Goal: Check status: Check status

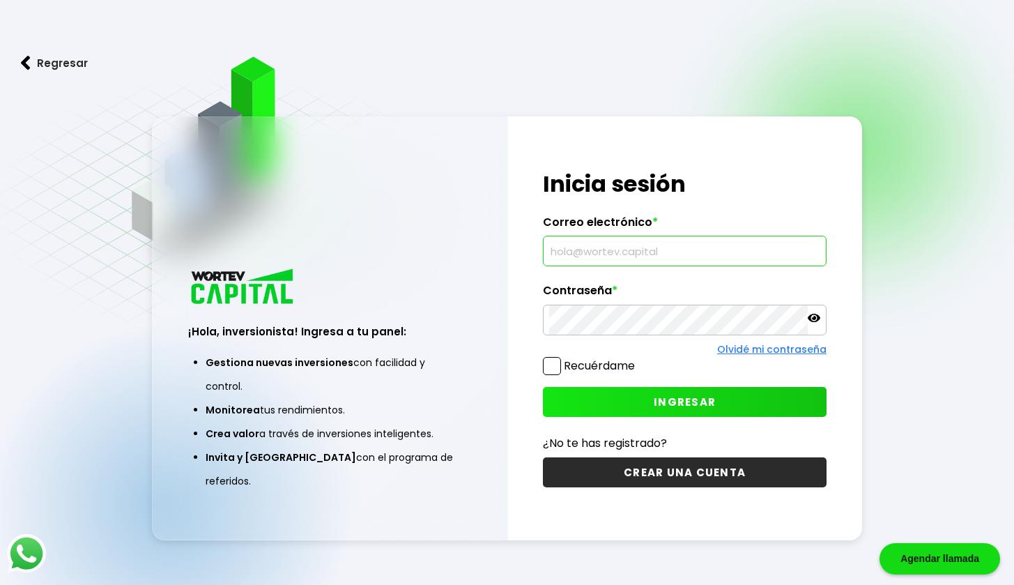
type input "[PERSON_NAME][EMAIL_ADDRESS][DOMAIN_NAME]"
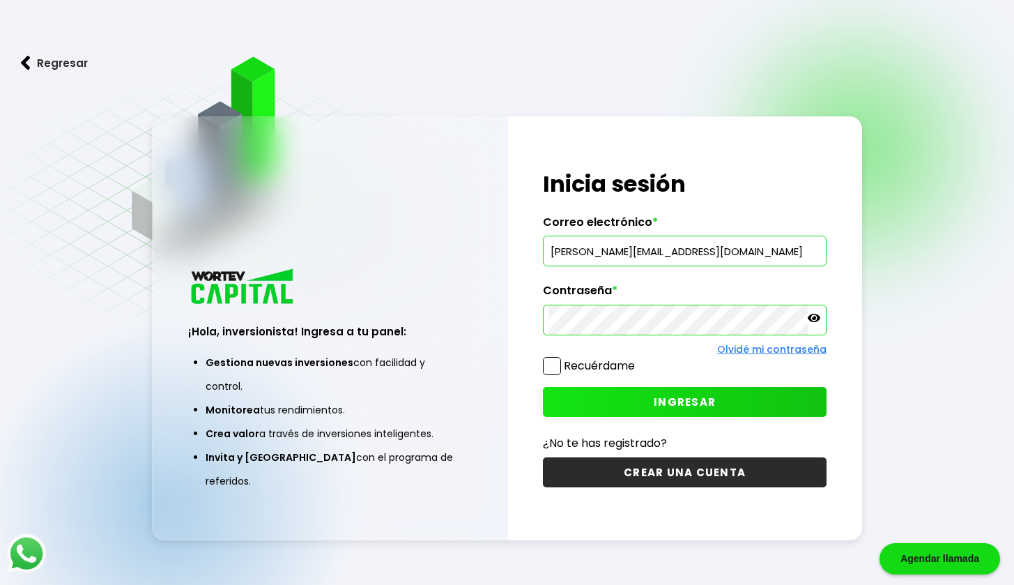
click at [547, 369] on span at bounding box center [552, 366] width 18 height 18
click at [638, 359] on input "Recuérdame" at bounding box center [638, 359] width 0 height 0
click at [698, 399] on span "INGRESAR" at bounding box center [685, 402] width 62 height 15
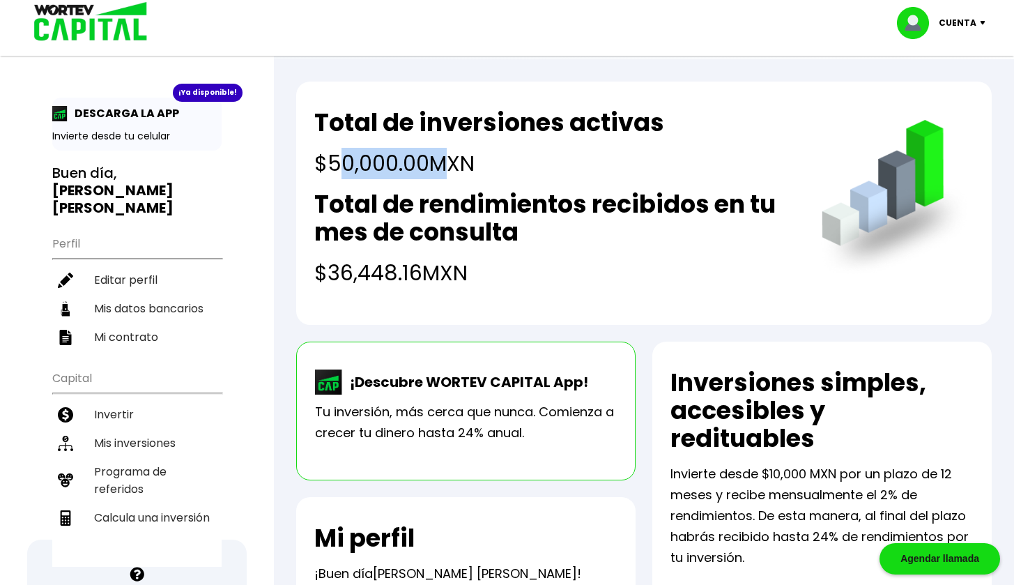
drag, startPoint x: 356, startPoint y: 171, endPoint x: 441, endPoint y: 171, distance: 85.0
click at [441, 171] on h4 "$50,000.00 MXN" at bounding box center [489, 163] width 350 height 31
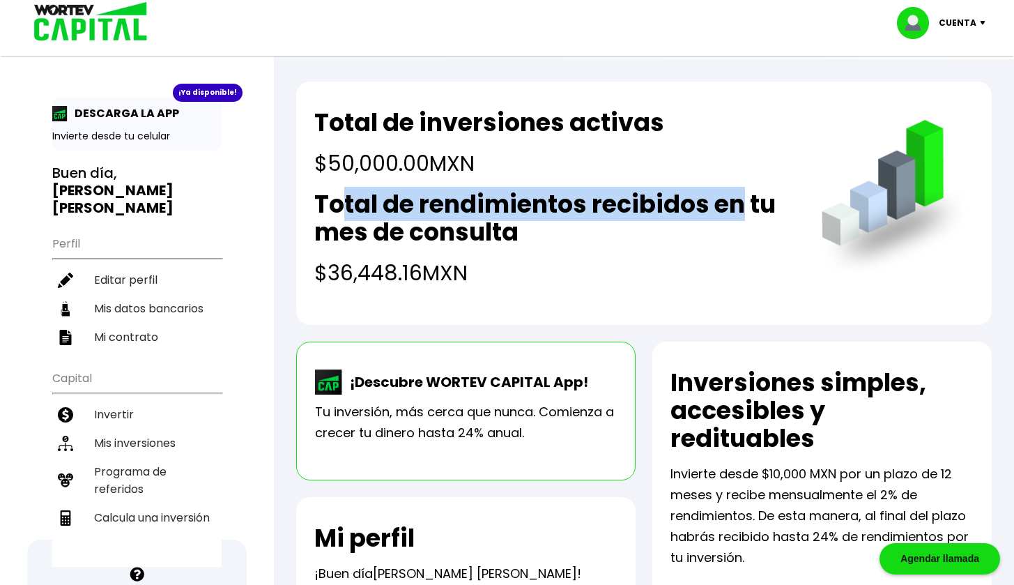
drag, startPoint x: 340, startPoint y: 201, endPoint x: 746, endPoint y: 206, distance: 405.7
click at [746, 206] on h2 "Total de rendimientos recibidos en tu mes de consulta" at bounding box center [554, 218] width 480 height 56
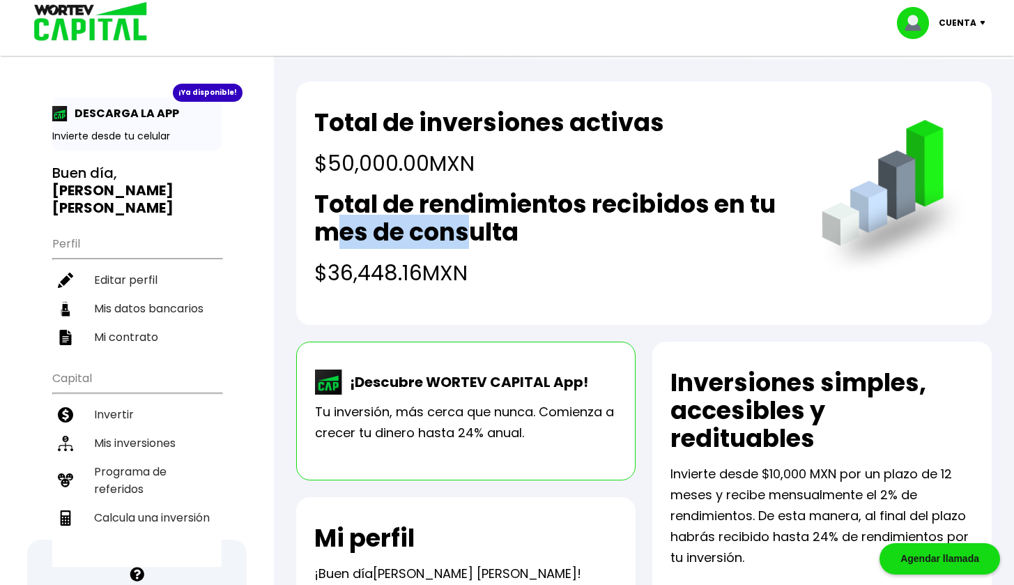
drag, startPoint x: 344, startPoint y: 231, endPoint x: 470, endPoint y: 234, distance: 125.5
click at [471, 232] on h2 "Total de rendimientos recibidos en tu mes de consulta" at bounding box center [554, 218] width 480 height 56
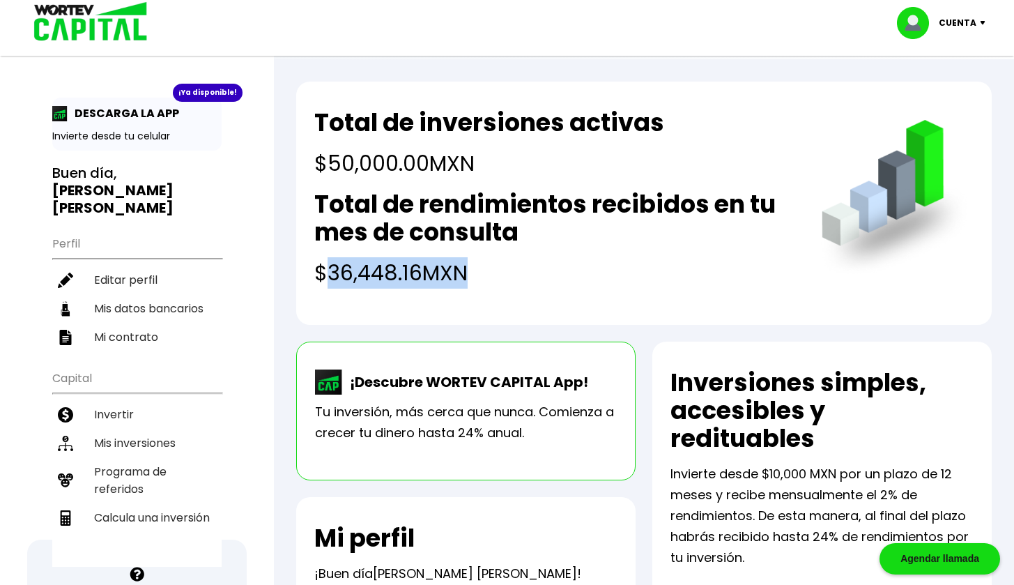
drag, startPoint x: 329, startPoint y: 270, endPoint x: 419, endPoint y: 280, distance: 90.4
click at [461, 271] on h4 "$36,448.16 MXN" at bounding box center [554, 272] width 480 height 31
click at [956, 18] on p "Cuenta" at bounding box center [958, 23] width 38 height 21
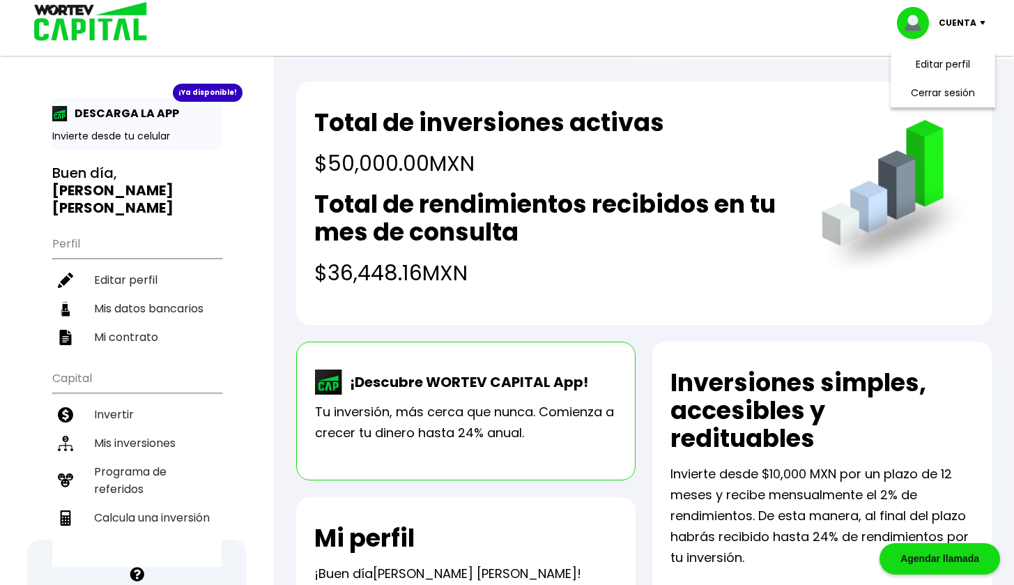
click at [648, 224] on h2 "Total de rendimientos recibidos en tu mes de consulta" at bounding box center [554, 218] width 480 height 56
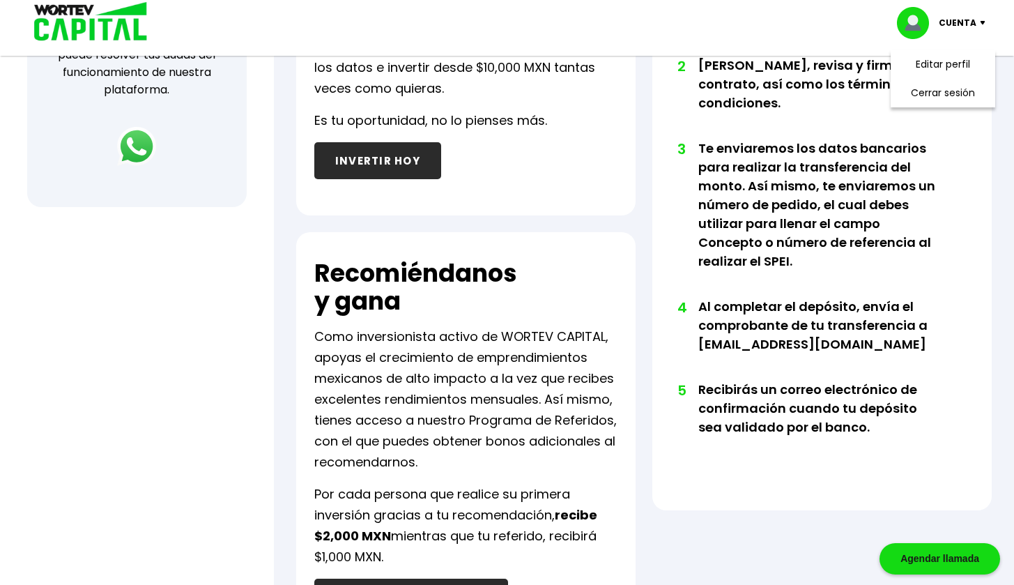
scroll to position [775, 0]
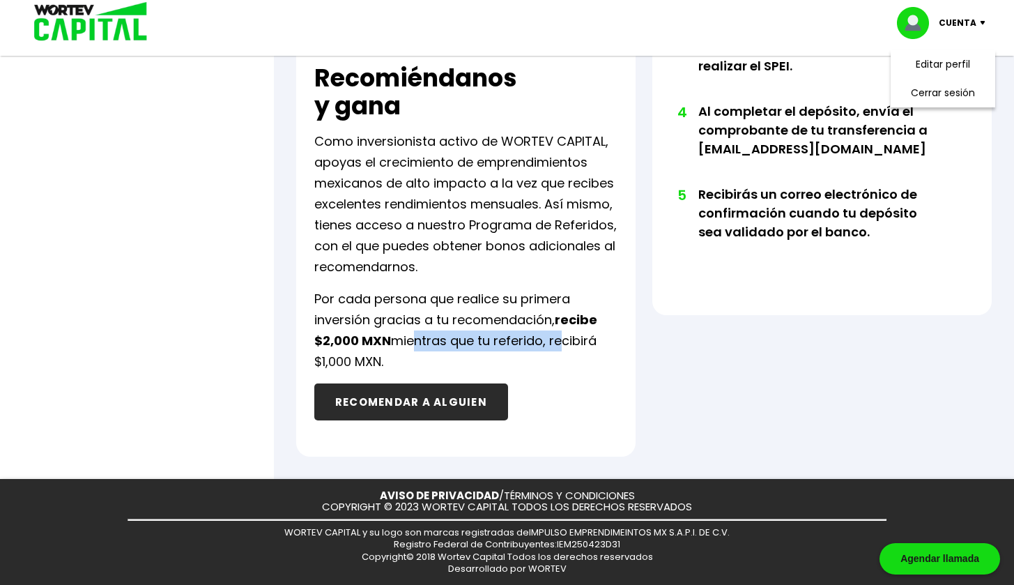
drag, startPoint x: 491, startPoint y: 338, endPoint x: 558, endPoint y: 339, distance: 66.9
click at [558, 339] on p "Por cada persona que realice su primera inversión gracias a tu recomendación, r…" at bounding box center [465, 331] width 303 height 84
drag, startPoint x: 346, startPoint y: 355, endPoint x: 383, endPoint y: 351, distance: 36.5
click at [383, 353] on p "Por cada persona que realice su primera inversión gracias a tu recomendación, r…" at bounding box center [465, 331] width 303 height 84
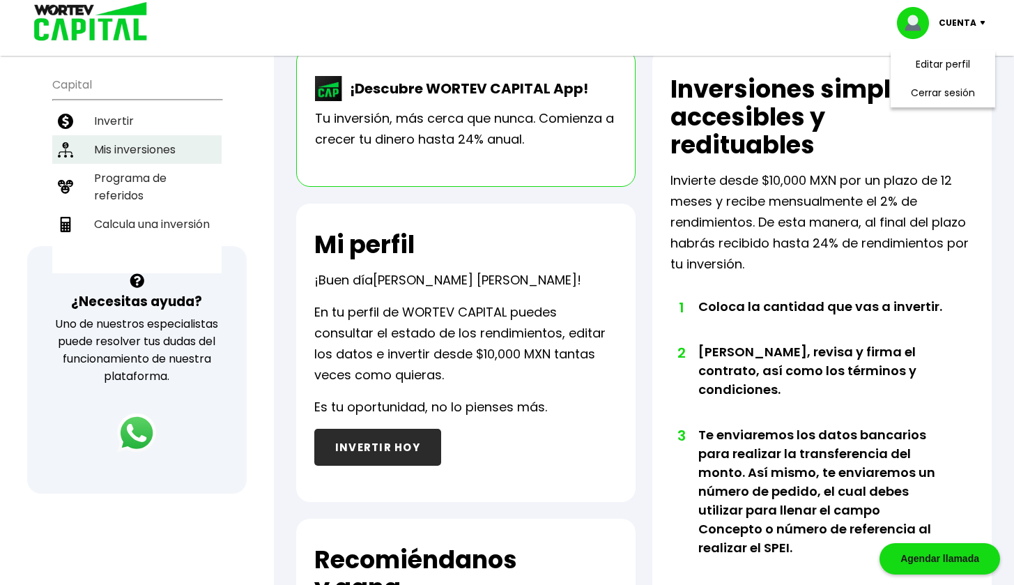
scroll to position [88, 0]
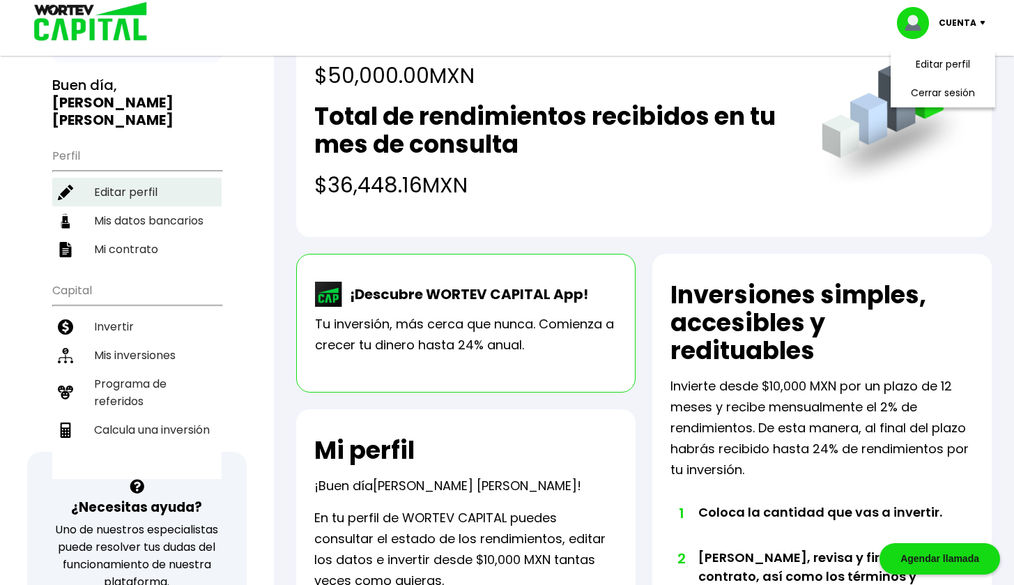
click at [132, 178] on li "Editar perfil" at bounding box center [136, 192] width 169 height 29
select select "Hombre"
select select "MX"
select select "Banamex"
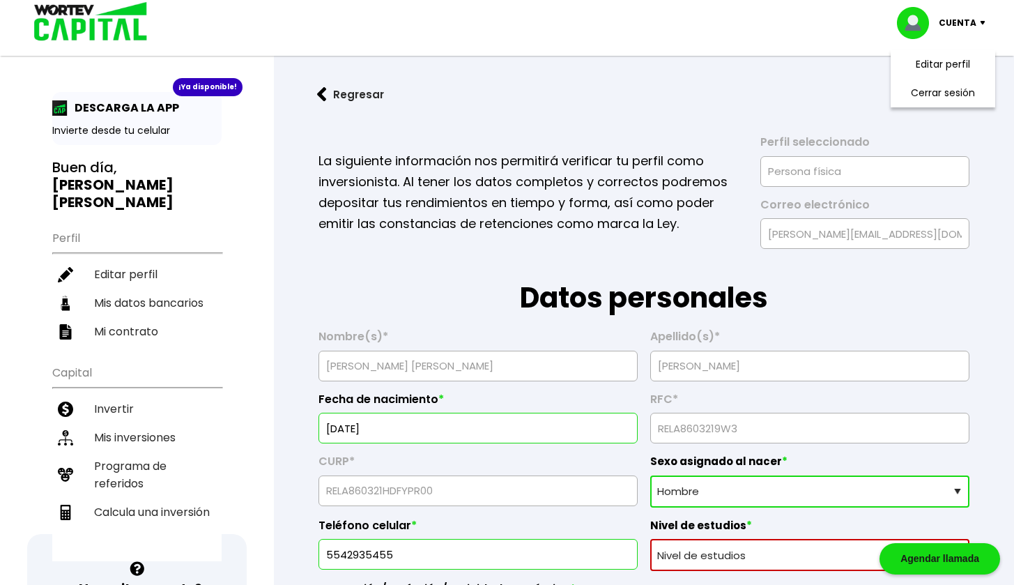
scroll to position [45, 0]
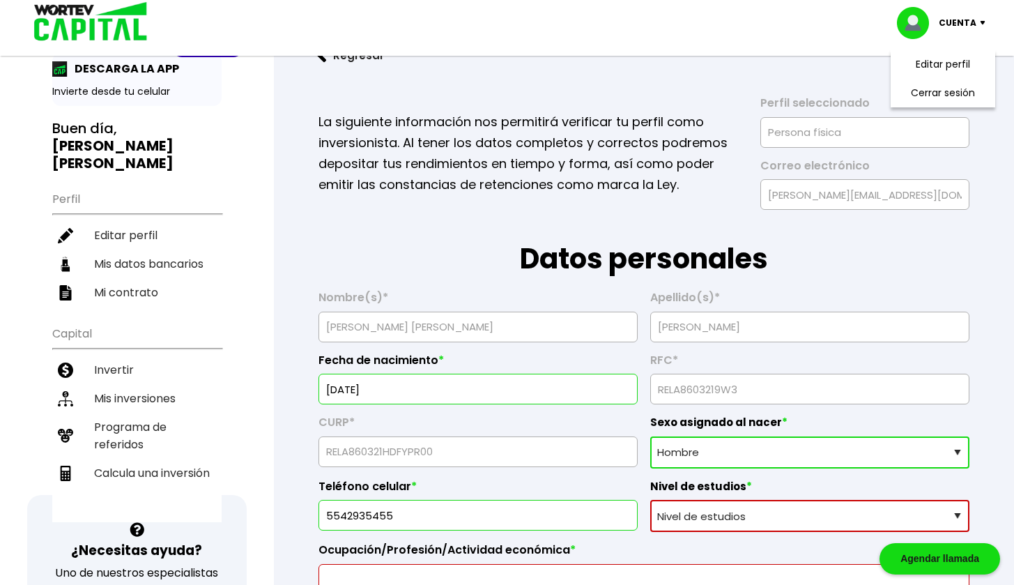
select select "Posgrado"
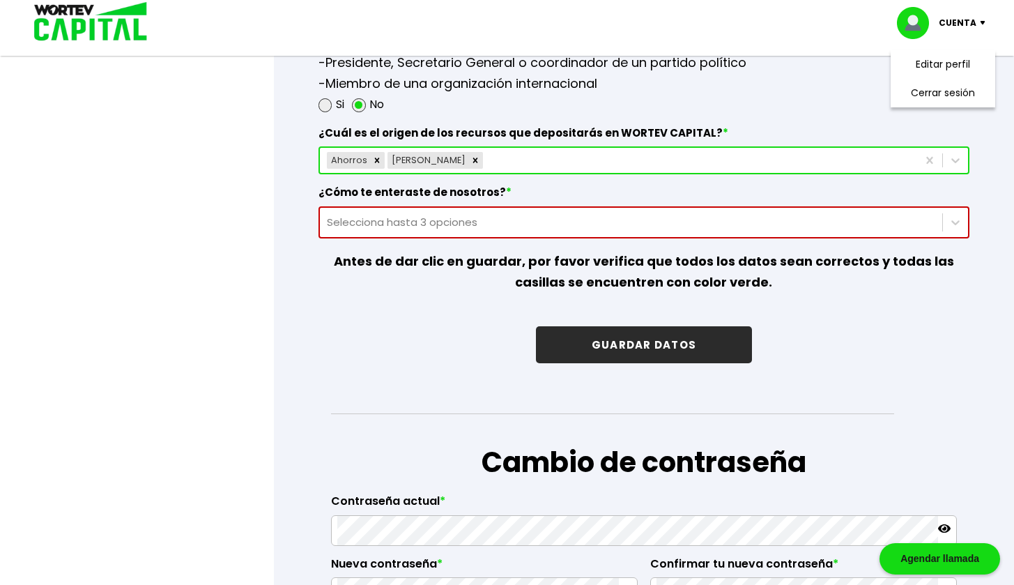
scroll to position [2023, 0]
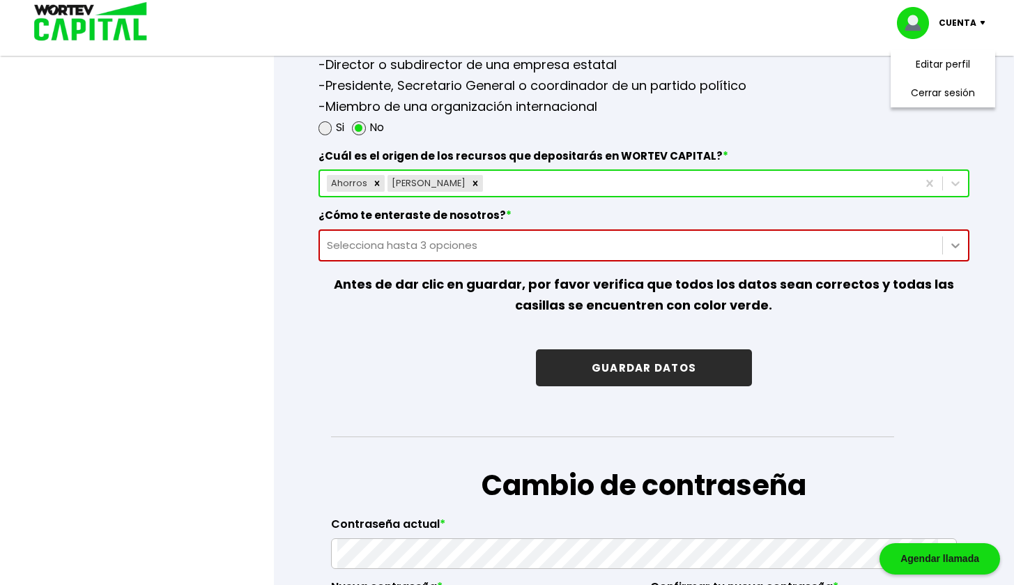
click at [962, 243] on icon at bounding box center [956, 245] width 14 height 14
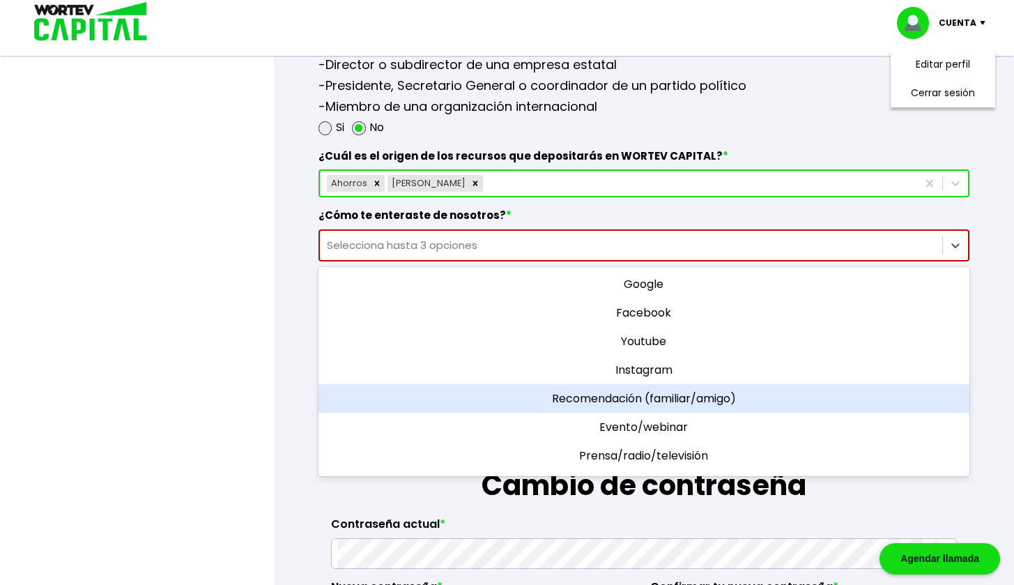
click at [682, 391] on div "Recomendación (familiar/amigo)" at bounding box center [644, 398] width 651 height 29
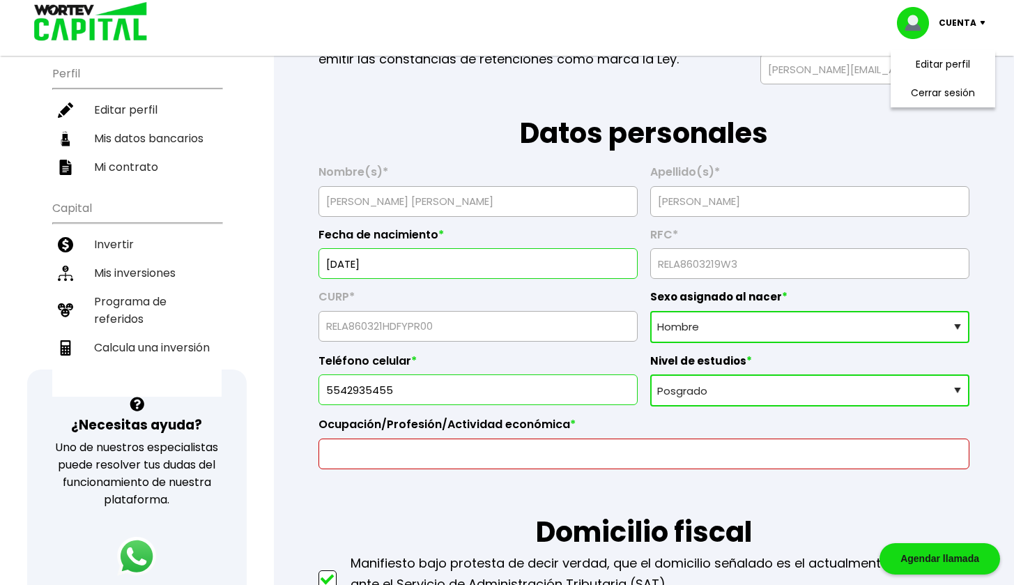
scroll to position [0, 0]
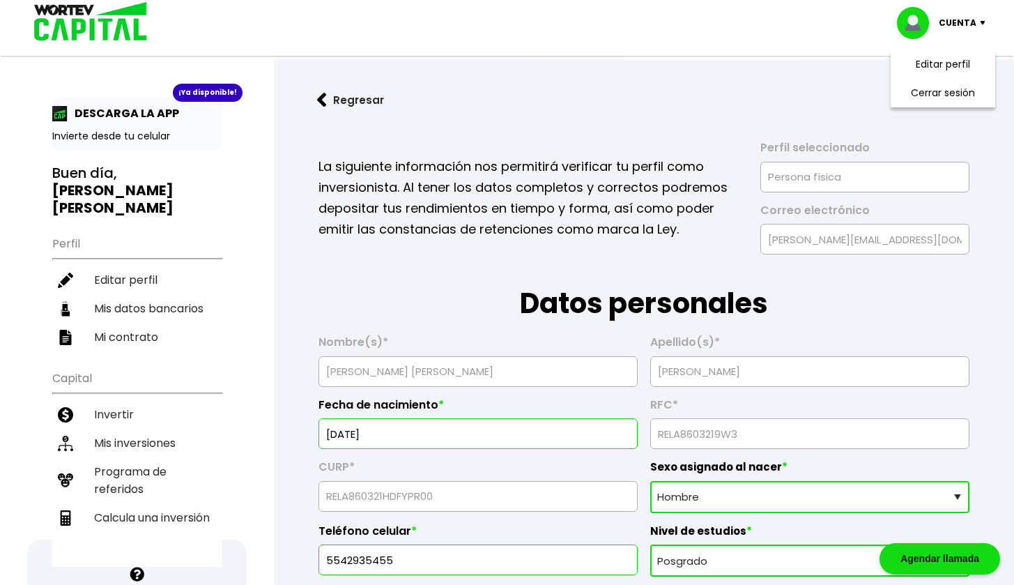
click at [357, 98] on button "Regresar" at bounding box center [350, 100] width 109 height 37
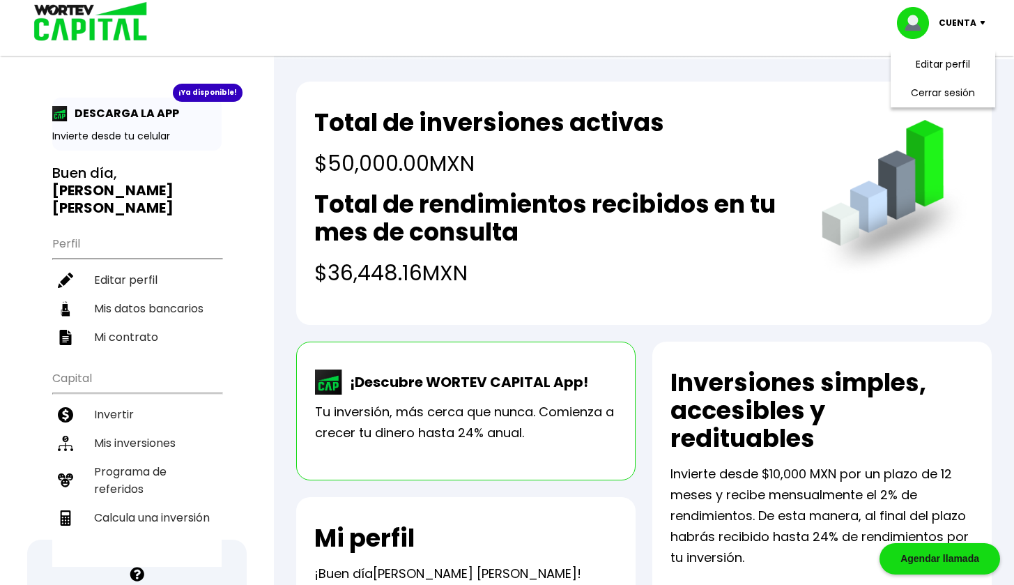
click at [399, 220] on h2 "Total de rendimientos recibidos en tu mes de consulta" at bounding box center [554, 218] width 480 height 56
drag, startPoint x: 364, startPoint y: 276, endPoint x: 416, endPoint y: 278, distance: 52.3
click at [416, 278] on h4 "$36,448.16 MXN" at bounding box center [554, 272] width 480 height 31
click at [448, 274] on h4 "$36,448.16 MXN" at bounding box center [554, 272] width 480 height 31
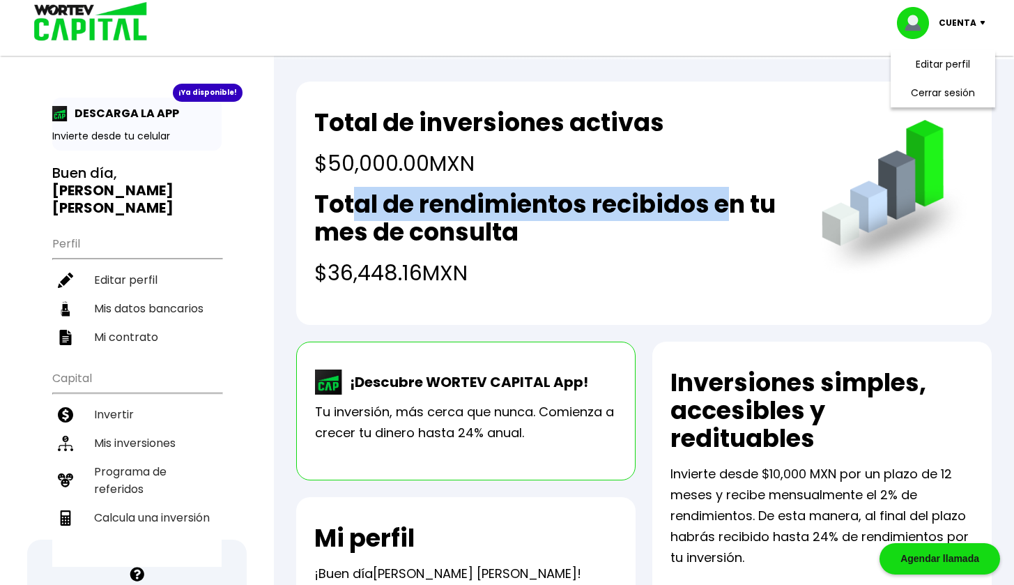
drag, startPoint x: 417, startPoint y: 201, endPoint x: 728, endPoint y: 203, distance: 310.9
click at [728, 203] on h2 "Total de rendimientos recibidos en tu mes de consulta" at bounding box center [554, 218] width 480 height 56
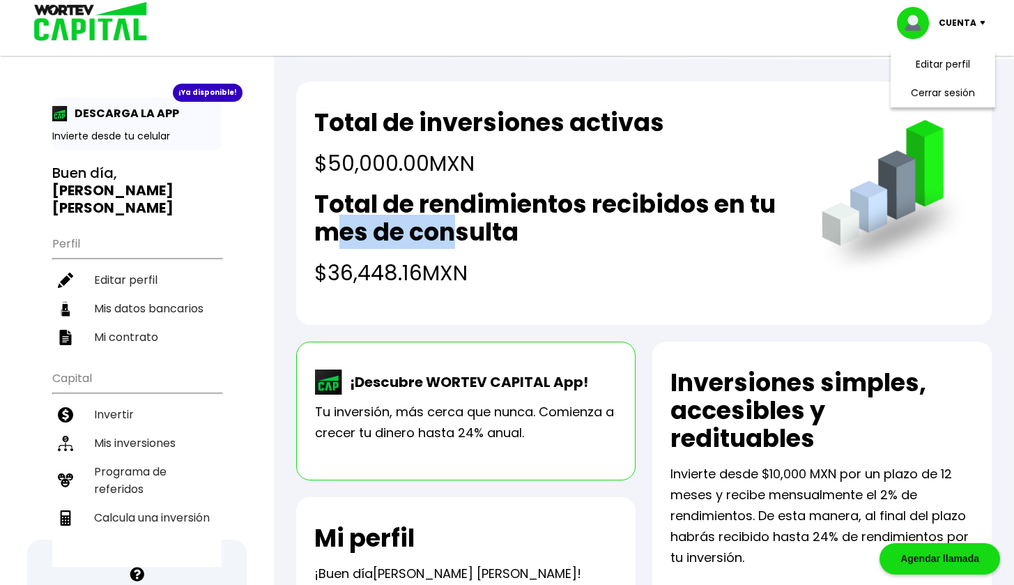
drag, startPoint x: 345, startPoint y: 233, endPoint x: 457, endPoint y: 234, distance: 111.5
click at [457, 234] on h2 "Total de rendimientos recibidos en tu mes de consulta" at bounding box center [554, 218] width 480 height 56
click at [116, 429] on li "Mis inversiones" at bounding box center [136, 443] width 169 height 29
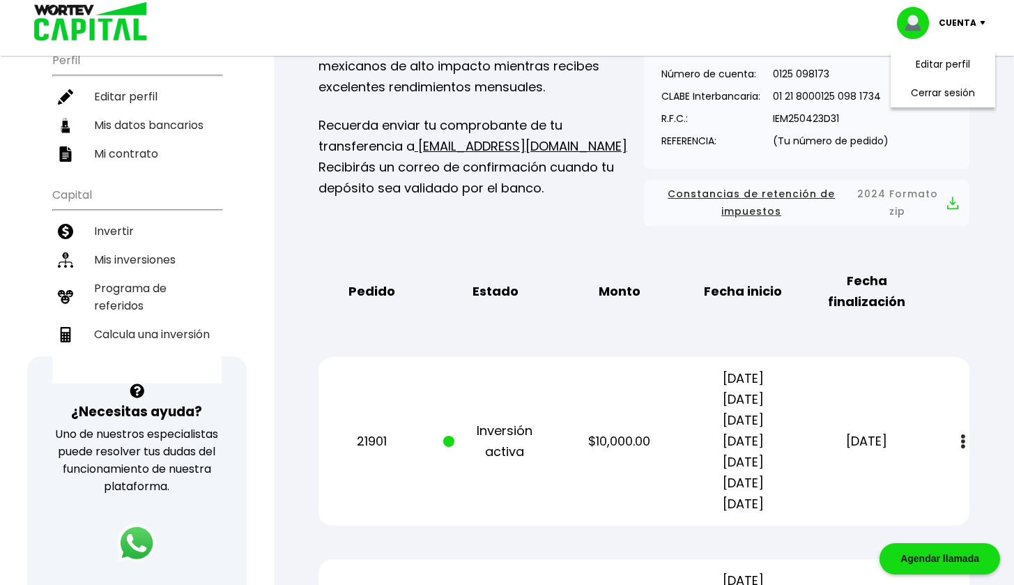
scroll to position [392, 0]
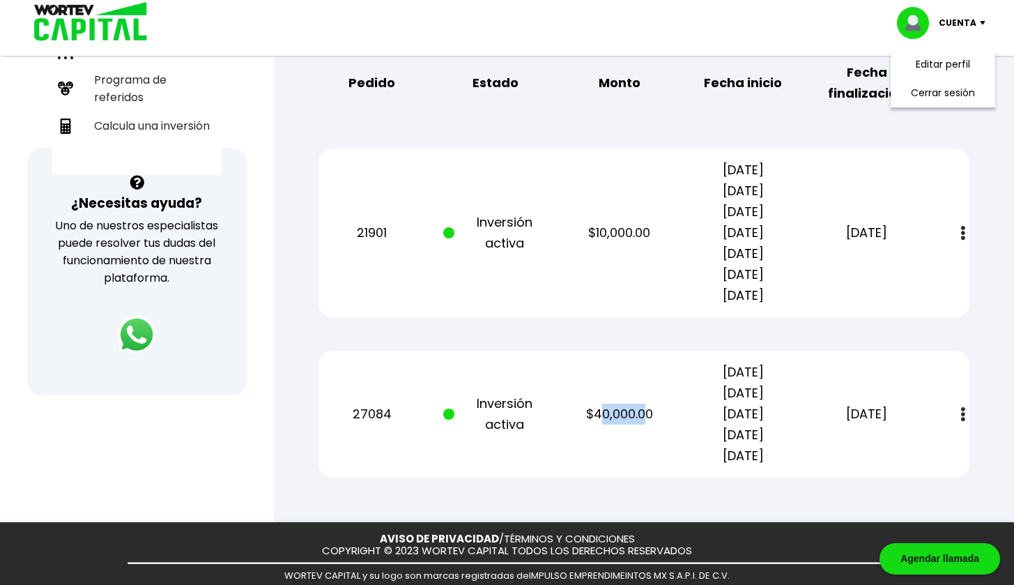
drag, startPoint x: 598, startPoint y: 414, endPoint x: 647, endPoint y: 410, distance: 49.0
click at [647, 410] on p "$40,000.00" at bounding box center [619, 414] width 104 height 21
drag, startPoint x: 614, startPoint y: 237, endPoint x: 631, endPoint y: 237, distance: 16.7
click at [631, 237] on p "$10,000.00" at bounding box center [619, 232] width 104 height 21
click at [786, 167] on p "[DATE] [DATE] [DATE] [DATE] [DATE] [DATE] [DATE]" at bounding box center [743, 233] width 104 height 146
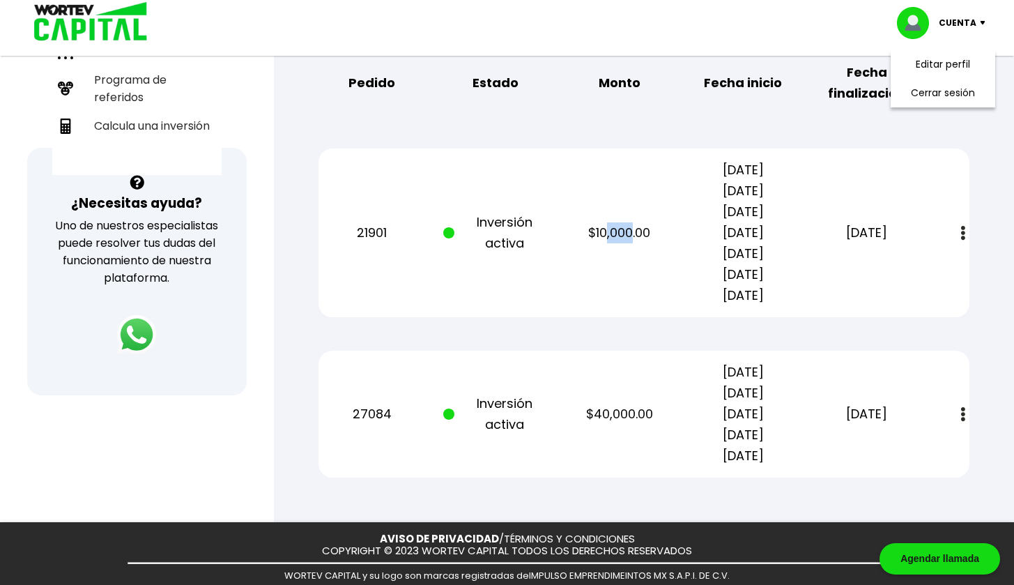
click at [773, 190] on p "[DATE] [DATE] [DATE] [DATE] [DATE] [DATE] [DATE]" at bounding box center [743, 233] width 104 height 146
drag, startPoint x: 761, startPoint y: 209, endPoint x: 770, endPoint y: 216, distance: 10.9
click at [777, 210] on p "[DATE] [DATE] [DATE] [DATE] [DATE] [DATE] [DATE]" at bounding box center [743, 233] width 104 height 146
drag, startPoint x: 747, startPoint y: 370, endPoint x: 784, endPoint y: 375, distance: 37.3
click at [787, 374] on p "[DATE] [DATE] [DATE] [DATE] [DATE]" at bounding box center [743, 414] width 104 height 105
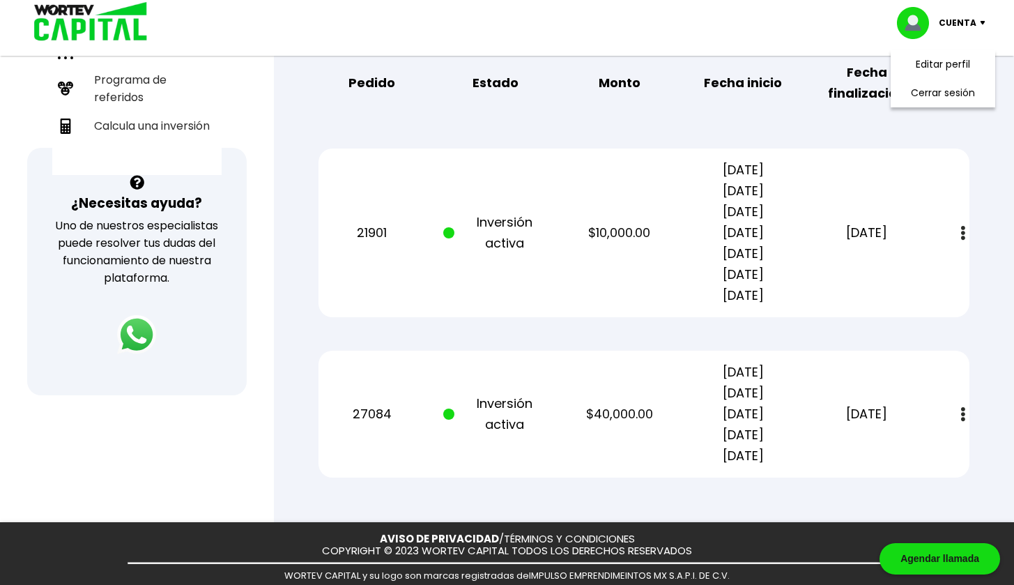
drag, startPoint x: 749, startPoint y: 397, endPoint x: 765, endPoint y: 397, distance: 15.3
click at [765, 397] on p "[DATE] [DATE] [DATE] [DATE] [DATE]" at bounding box center [743, 414] width 104 height 105
click at [770, 412] on p "[DATE] [DATE] [DATE] [DATE] [DATE]" at bounding box center [743, 414] width 104 height 105
drag, startPoint x: 758, startPoint y: 434, endPoint x: 760, endPoint y: 441, distance: 7.8
click at [761, 434] on p "[DATE] [DATE] [DATE] [DATE] [DATE]" at bounding box center [743, 414] width 104 height 105
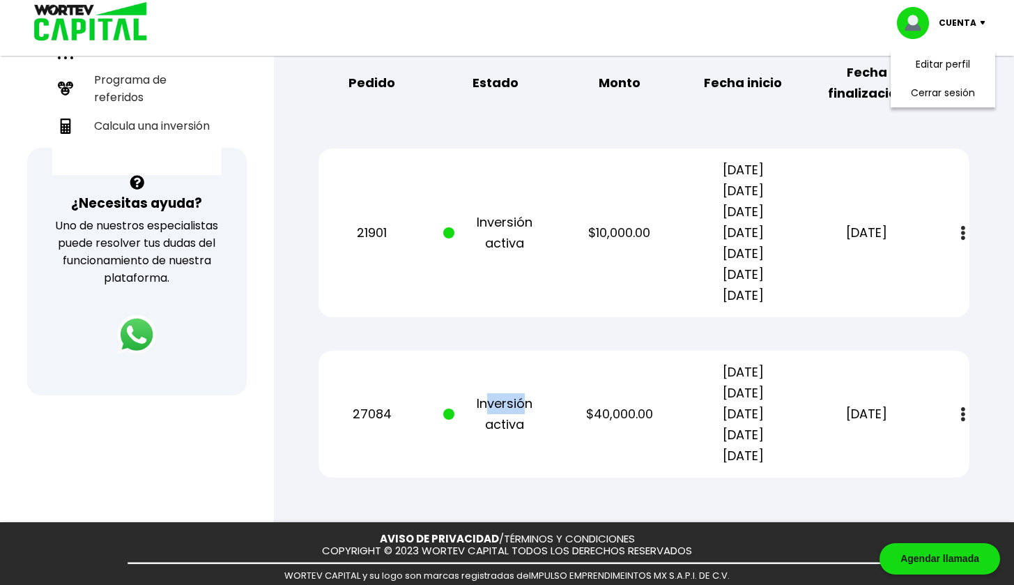
drag, startPoint x: 525, startPoint y: 402, endPoint x: 508, endPoint y: 415, distance: 21.3
click at [526, 402] on p "Inversión activa" at bounding box center [495, 414] width 104 height 42
click at [516, 421] on p "Inversión activa" at bounding box center [495, 414] width 104 height 42
drag, startPoint x: 495, startPoint y: 222, endPoint x: 511, endPoint y: 240, distance: 23.7
click at [533, 227] on p "Inversión activa" at bounding box center [495, 233] width 104 height 42
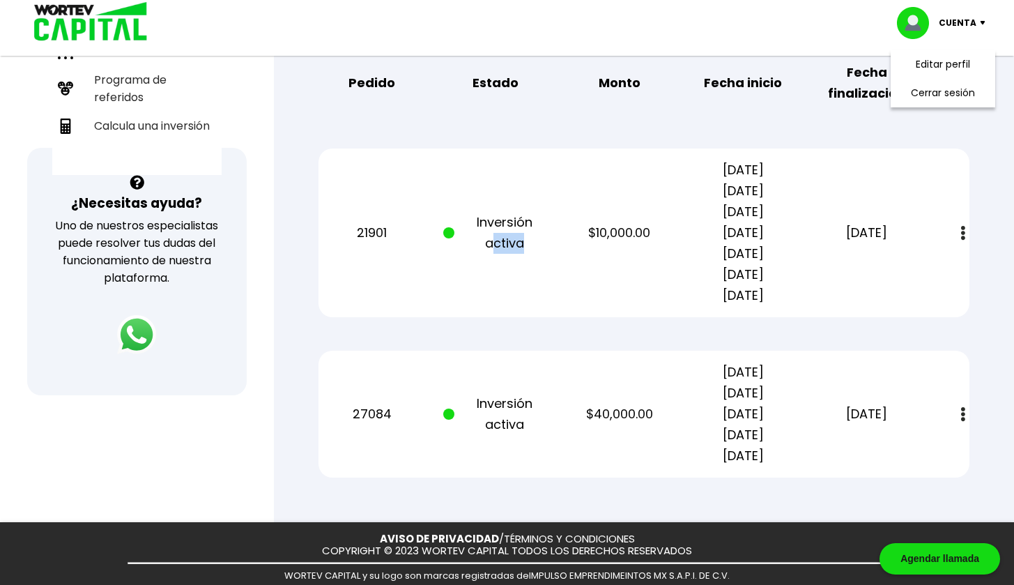
drag, startPoint x: 489, startPoint y: 246, endPoint x: 537, endPoint y: 247, distance: 47.4
click at [542, 245] on p "Inversión activa" at bounding box center [495, 233] width 104 height 42
click at [515, 404] on p "Inversión activa" at bounding box center [495, 414] width 104 height 42
drag, startPoint x: 500, startPoint y: 420, endPoint x: 521, endPoint y: 423, distance: 21.9
click at [521, 423] on p "Inversión activa" at bounding box center [495, 414] width 104 height 42
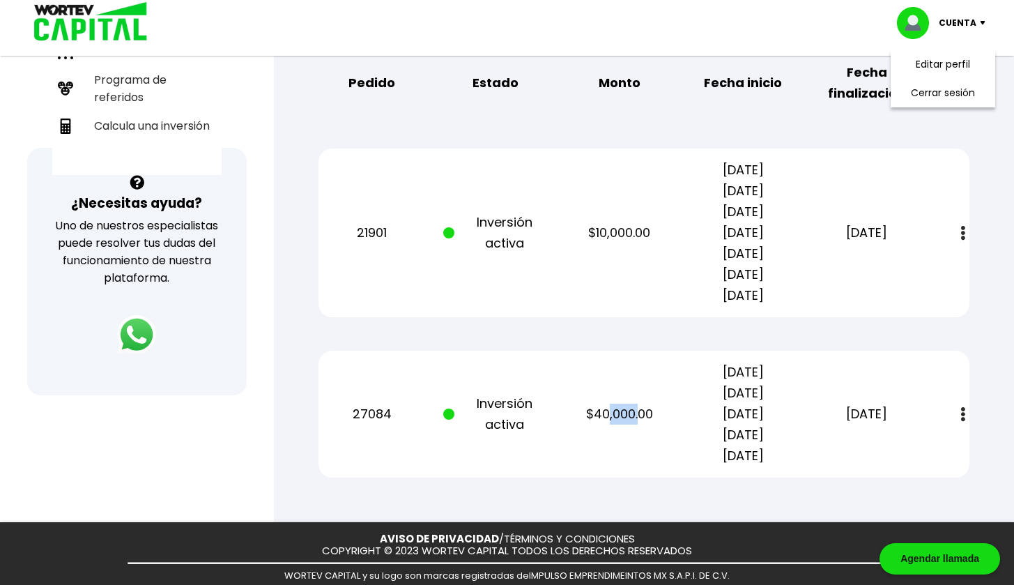
drag, startPoint x: 613, startPoint y: 417, endPoint x: 652, endPoint y: 408, distance: 40.8
click at [658, 415] on p "$40,000.00" at bounding box center [619, 414] width 104 height 21
click at [671, 232] on p "$10,000.00" at bounding box center [619, 232] width 104 height 21
click at [661, 412] on p "$40,000.00" at bounding box center [619, 414] width 104 height 21
drag, startPoint x: 730, startPoint y: 181, endPoint x: 742, endPoint y: 204, distance: 25.9
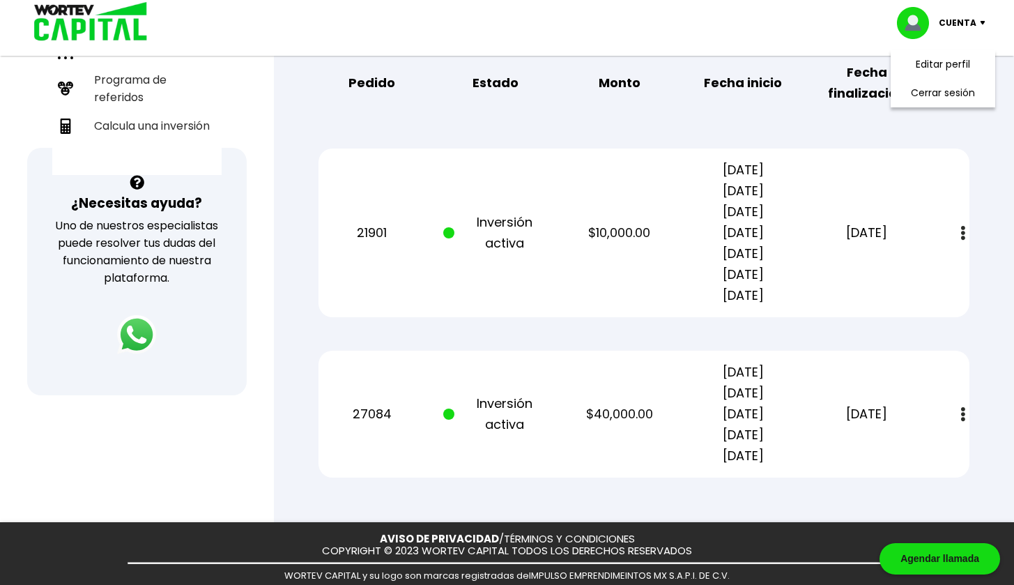
click at [747, 182] on p "[DATE] [DATE] [DATE] [DATE] [DATE] [DATE] [DATE]" at bounding box center [743, 233] width 104 height 146
drag, startPoint x: 750, startPoint y: 211, endPoint x: 754, endPoint y: 234, distance: 23.3
click at [756, 214] on p "[DATE] [DATE] [DATE] [DATE] [DATE] [DATE] [DATE]" at bounding box center [743, 233] width 104 height 146
click at [756, 257] on p "[DATE] [DATE] [DATE] [DATE] [DATE] [DATE] [DATE]" at bounding box center [743, 233] width 104 height 146
drag, startPoint x: 750, startPoint y: 282, endPoint x: 760, endPoint y: 299, distance: 19.7
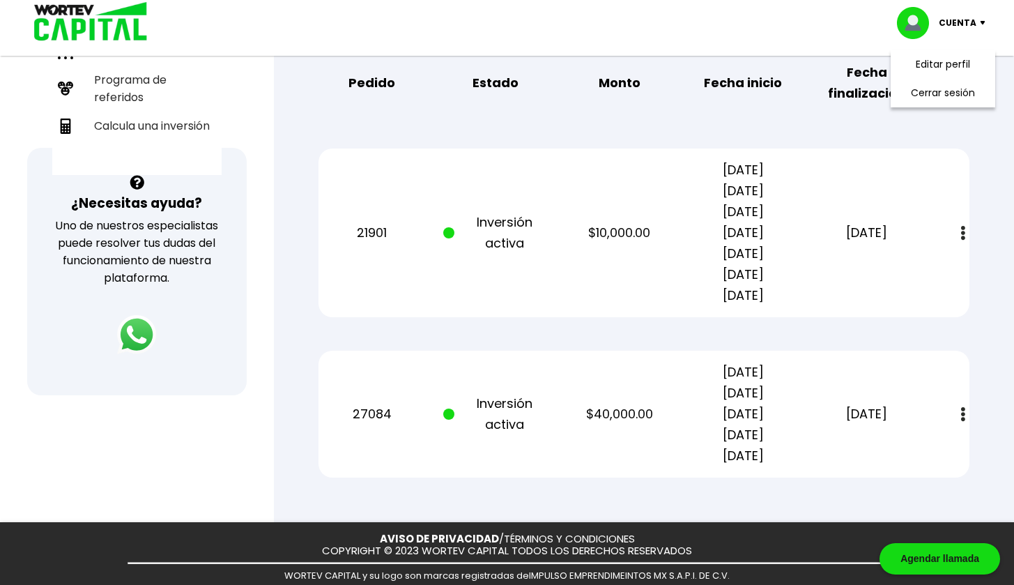
click at [757, 282] on p "[DATE] [DATE] [DATE] [DATE] [DATE] [DATE] [DATE]" at bounding box center [743, 233] width 104 height 146
drag, startPoint x: 731, startPoint y: 375, endPoint x: 759, endPoint y: 392, distance: 32.9
click at [754, 376] on p "[DATE] [DATE] [DATE] [DATE] [DATE]" at bounding box center [743, 414] width 104 height 105
drag, startPoint x: 756, startPoint y: 408, endPoint x: 751, endPoint y: 431, distance: 23.5
click at [758, 409] on p "[DATE] [DATE] [DATE] [DATE] [DATE]" at bounding box center [743, 414] width 104 height 105
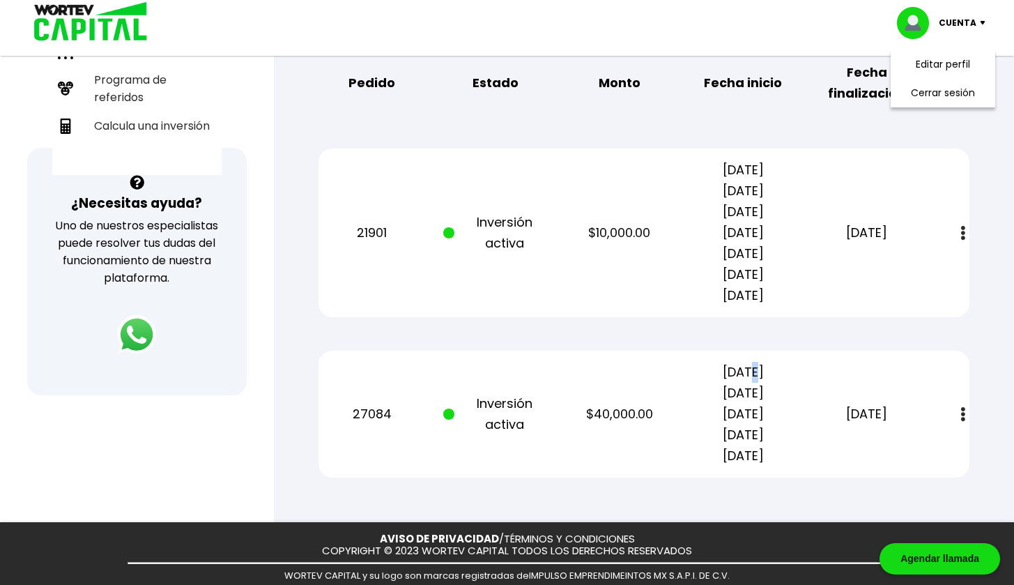
click at [762, 434] on p "[DATE] [DATE] [DATE] [DATE] [DATE]" at bounding box center [743, 414] width 104 height 105
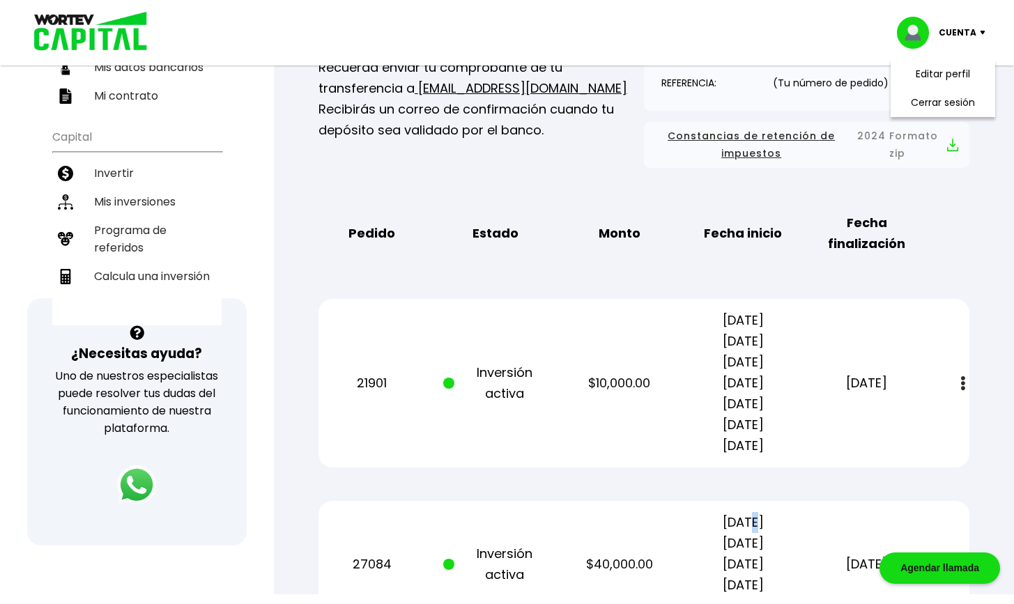
scroll to position [0, 0]
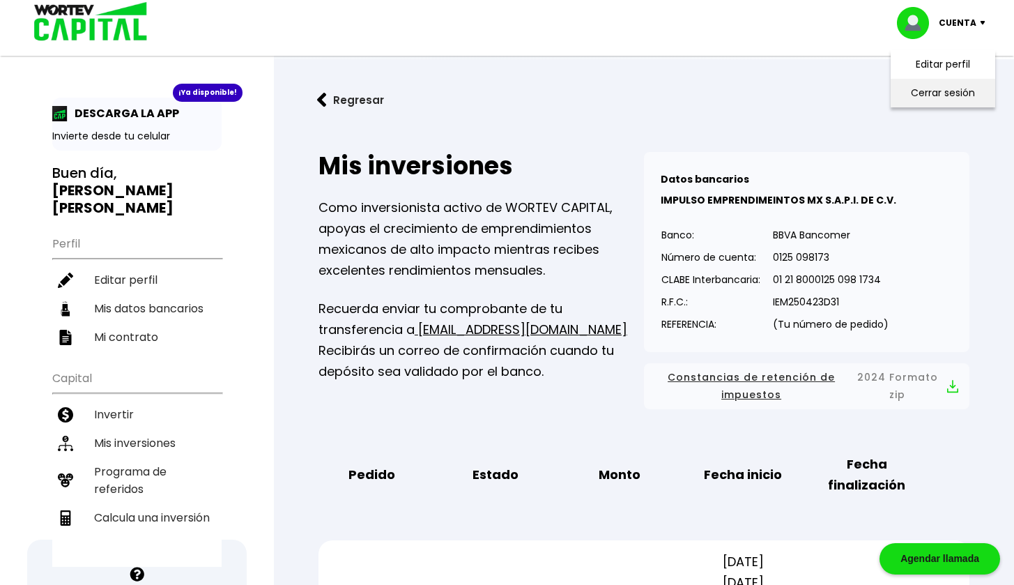
click at [932, 95] on li "Cerrar sesión" at bounding box center [943, 93] width 112 height 29
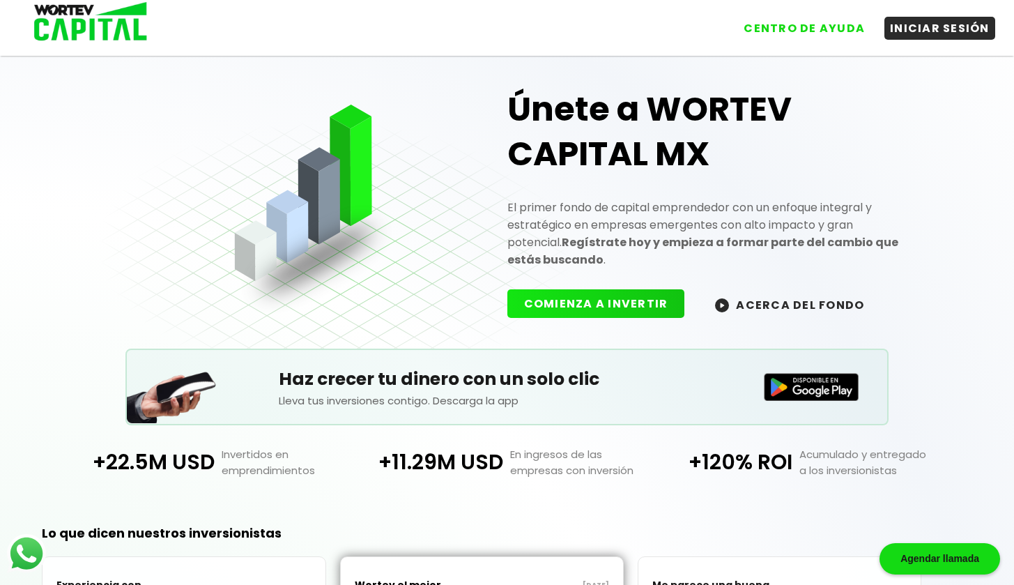
click at [438, 153] on div "Únete a WORTEV CAPITAL MX El primer fondo de capital emprendedor con un enfoque…" at bounding box center [507, 192] width 811 height 314
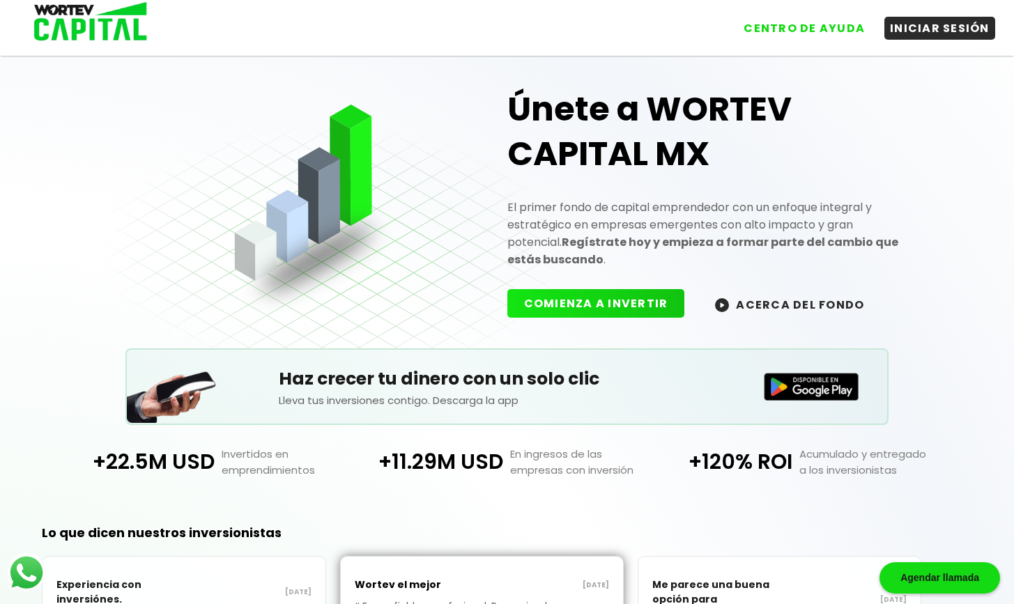
scroll to position [183, 0]
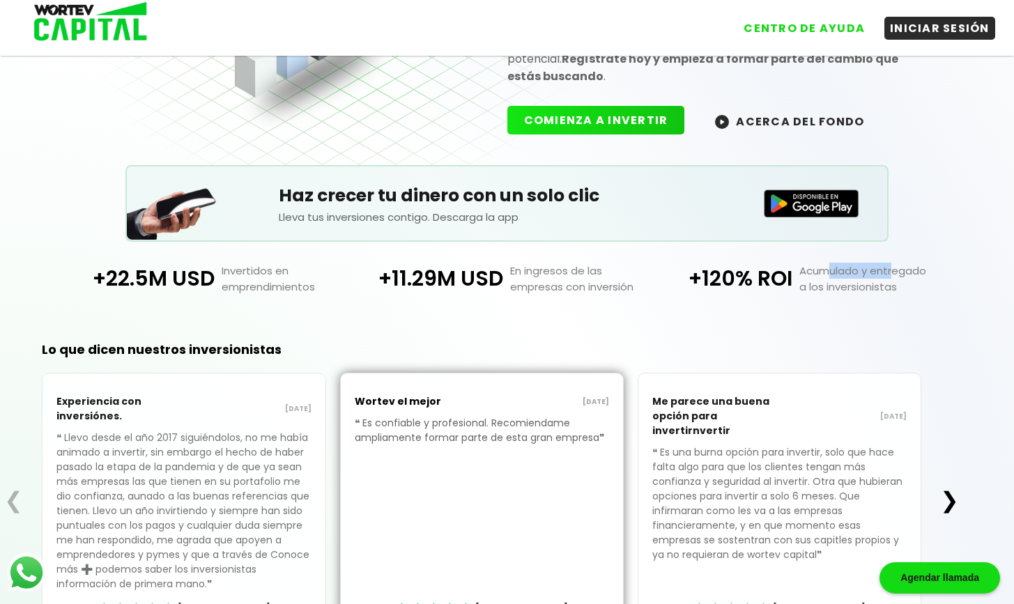
drag, startPoint x: 860, startPoint y: 269, endPoint x: 856, endPoint y: 284, distance: 15.9
click at [894, 269] on p "Acumulado y entregado a los inversionistas" at bounding box center [867, 279] width 148 height 32
drag, startPoint x: 827, startPoint y: 290, endPoint x: 880, endPoint y: 290, distance: 53.7
click at [880, 290] on p "Acumulado y entregado a los inversionistas" at bounding box center [867, 279] width 148 height 32
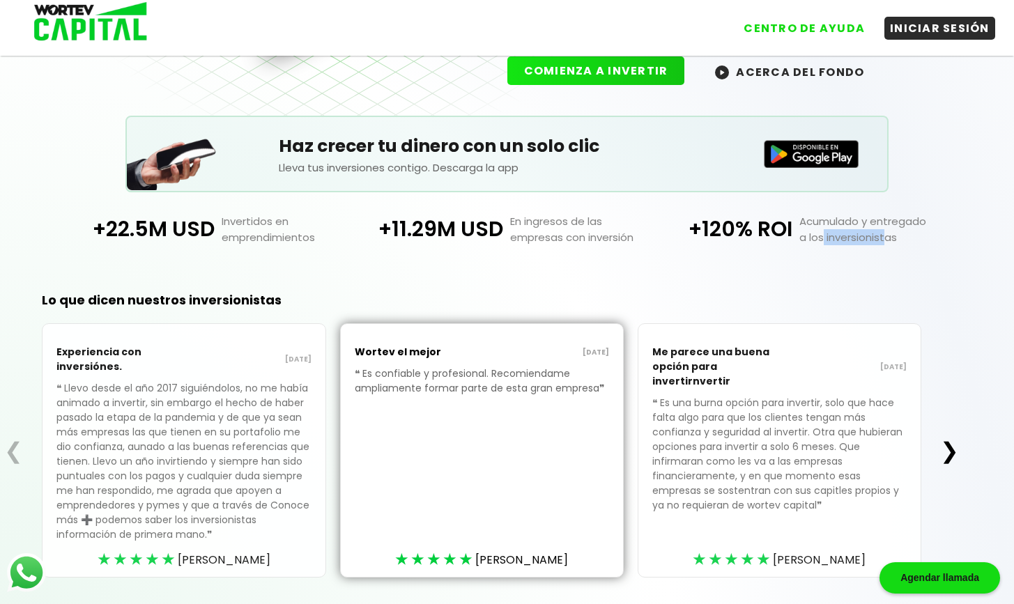
scroll to position [0, 0]
